Goal: Use online tool/utility: Use online tool/utility

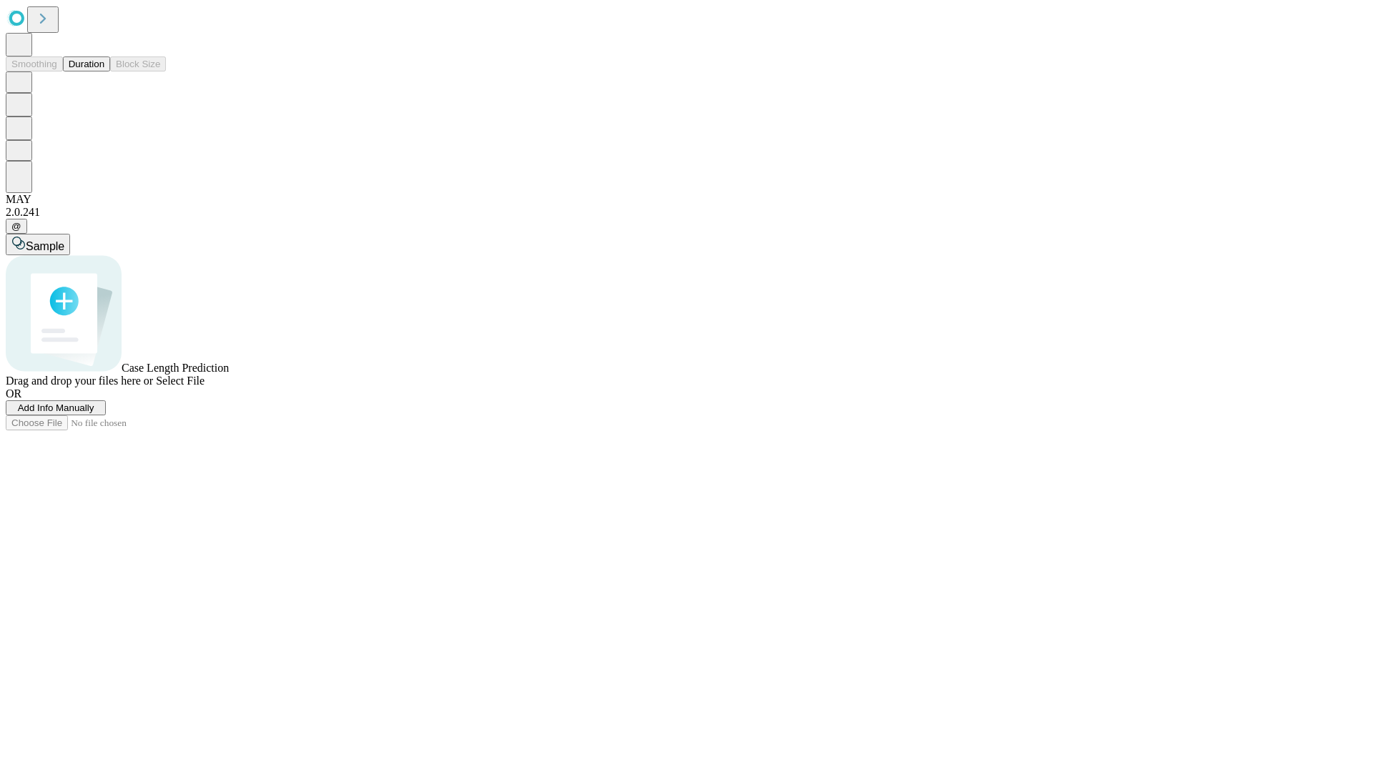
click at [104, 72] on button "Duration" at bounding box center [86, 63] width 47 height 15
click at [205, 387] on span "Select File" at bounding box center [180, 381] width 49 height 12
